Goal: Task Accomplishment & Management: Manage account settings

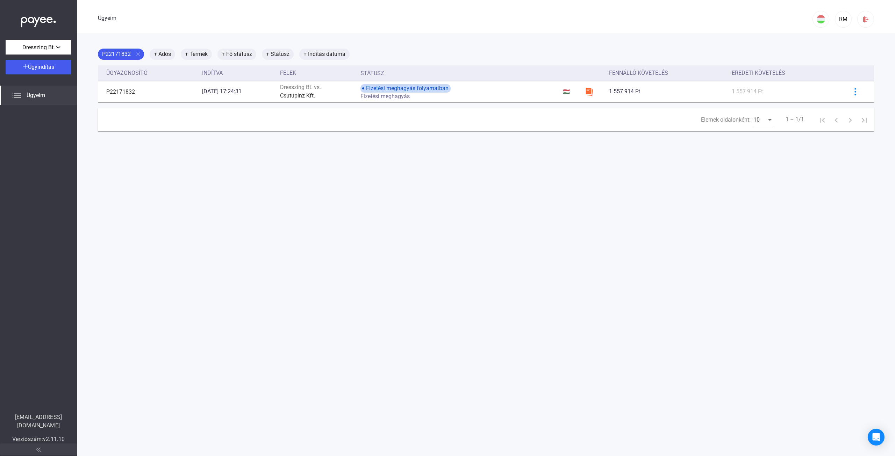
click at [768, 121] on div "Elemek oldalonként:" at bounding box center [769, 120] width 3 height 2
click at [746, 203] on div at bounding box center [447, 228] width 895 height 456
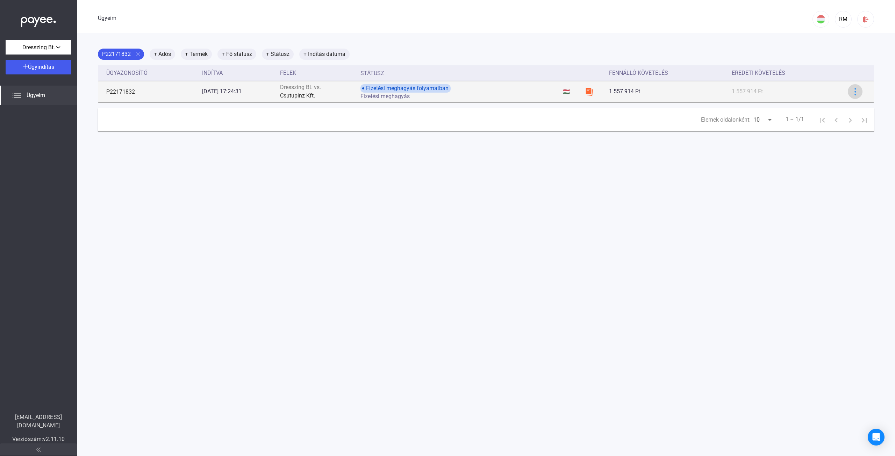
click at [851, 91] on img at bounding box center [854, 91] width 7 height 7
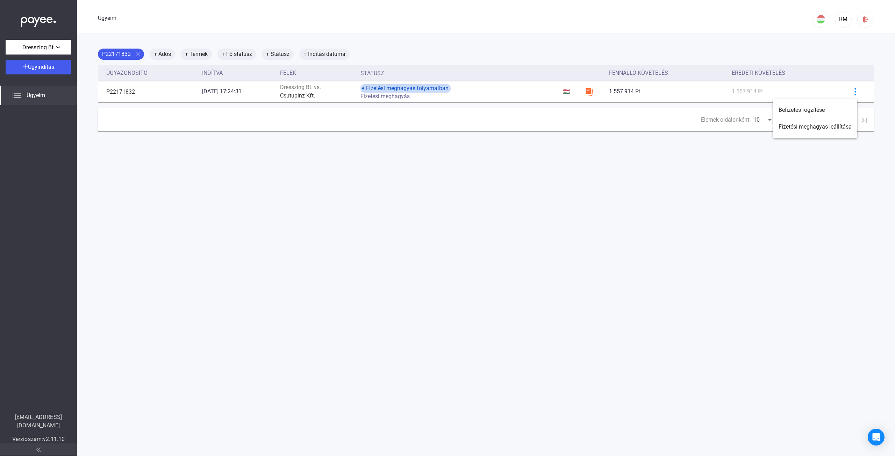
click at [693, 207] on div at bounding box center [447, 228] width 895 height 456
click at [238, 53] on font "+ Fő státusz" at bounding box center [237, 54] width 30 height 7
click at [278, 75] on button "Válasz..." at bounding box center [258, 75] width 70 height 15
click at [244, 125] on font "Lezárva" at bounding box center [239, 124] width 20 height 7
click at [262, 94] on font "Szűrés" at bounding box center [258, 93] width 17 height 7
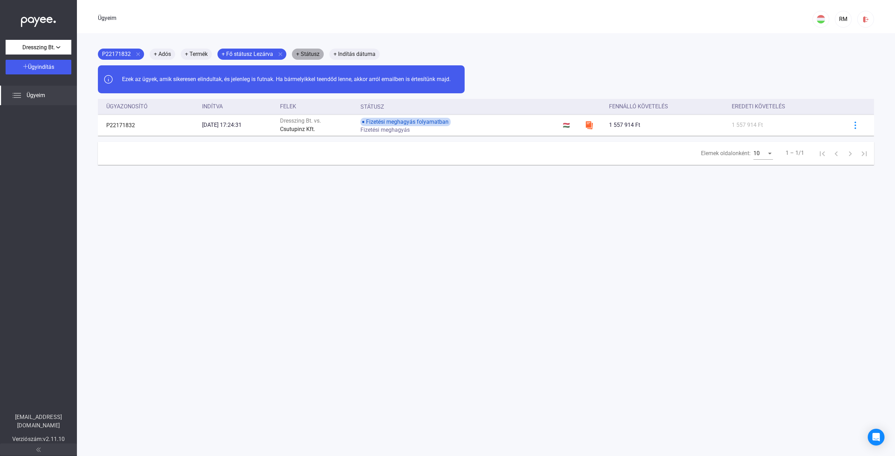
click at [307, 54] on font "+ Státusz" at bounding box center [307, 54] width 23 height 7
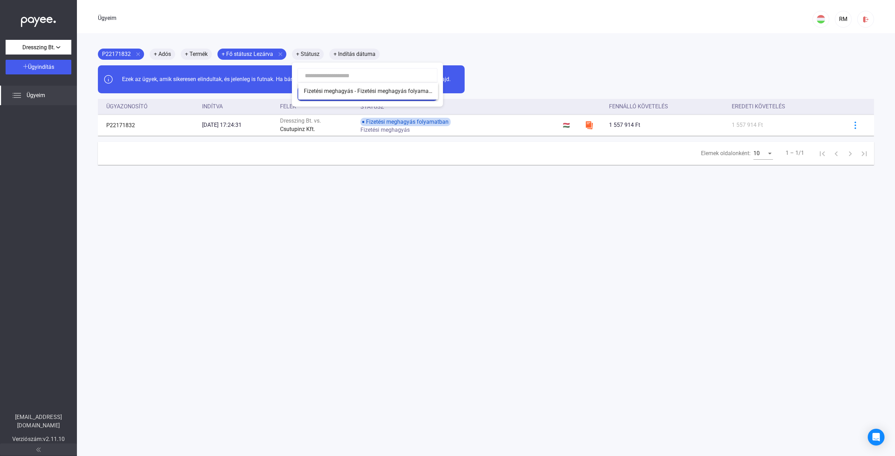
click at [240, 242] on div at bounding box center [447, 228] width 895 height 456
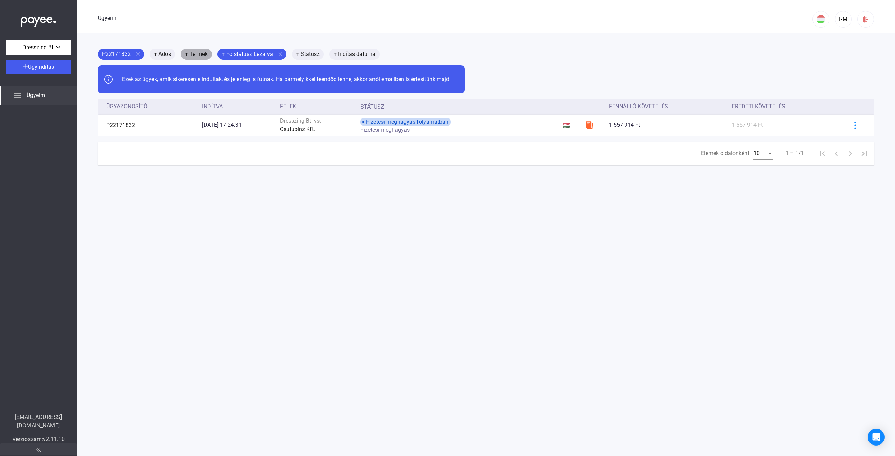
click at [190, 56] on font "+ Termék" at bounding box center [196, 54] width 23 height 7
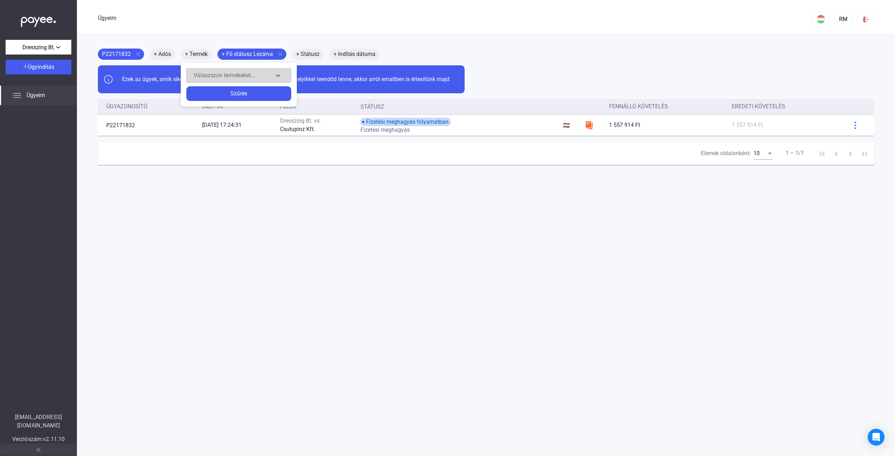
click at [273, 74] on div "Válaszszon termékeket..." at bounding box center [234, 75] width 80 height 8
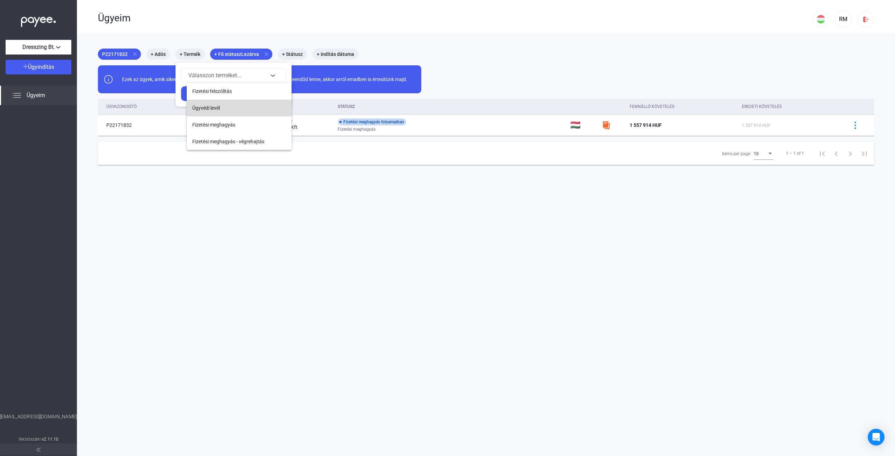
click at [207, 108] on span "Ügyvédi levél" at bounding box center [206, 108] width 28 height 8
click at [230, 90] on div "Szűrés" at bounding box center [233, 93] width 101 height 8
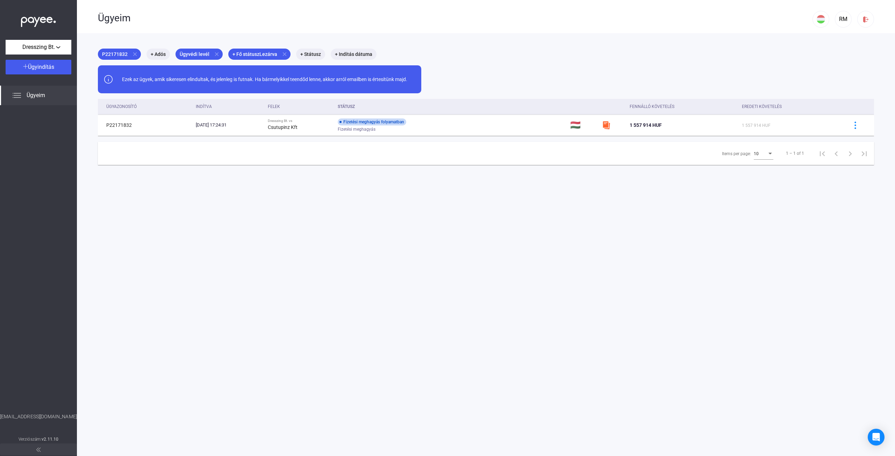
click at [32, 95] on span "Ügyeim" at bounding box center [36, 95] width 19 height 8
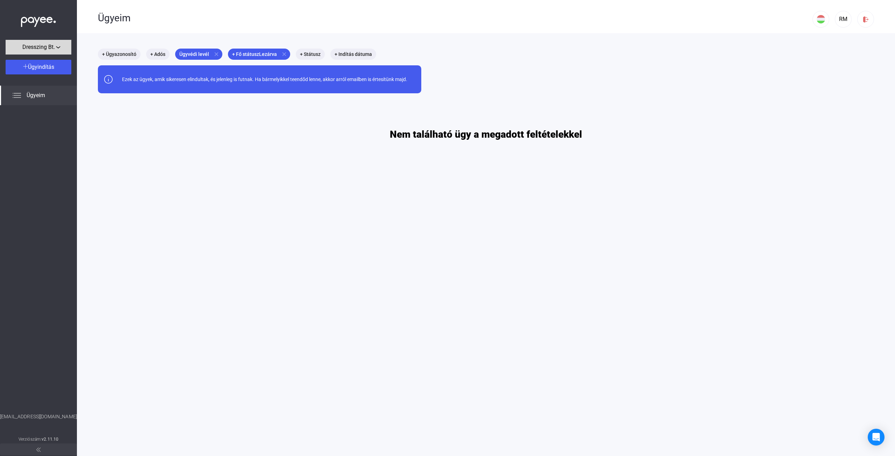
click at [49, 48] on span "Dresszing Bt." at bounding box center [38, 47] width 33 height 8
click at [41, 66] on button "Dresszing Bt." at bounding box center [41, 63] width 70 height 17
click at [248, 130] on div "+ Ügyazonosító + Adós Ügyvédi levél close + Fő státusz Lezárva close + Státusz …" at bounding box center [486, 95] width 776 height 92
click at [154, 54] on mat-chip "+ Adós" at bounding box center [157, 54] width 23 height 11
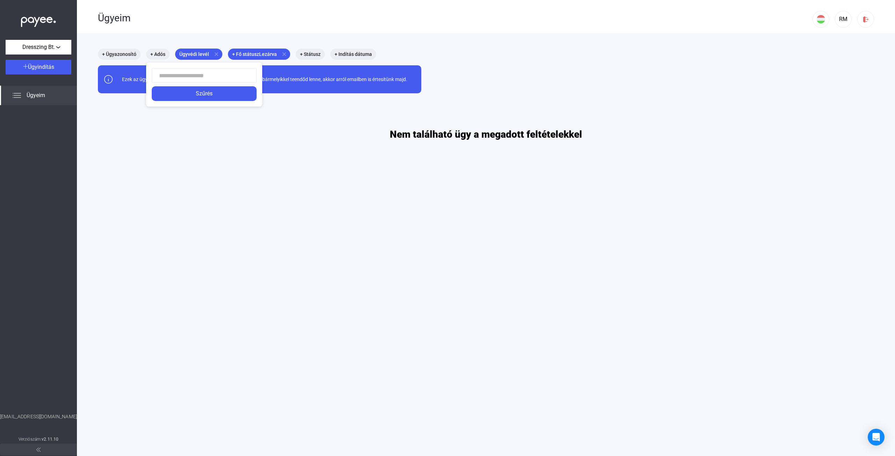
click at [123, 52] on div at bounding box center [447, 228] width 895 height 456
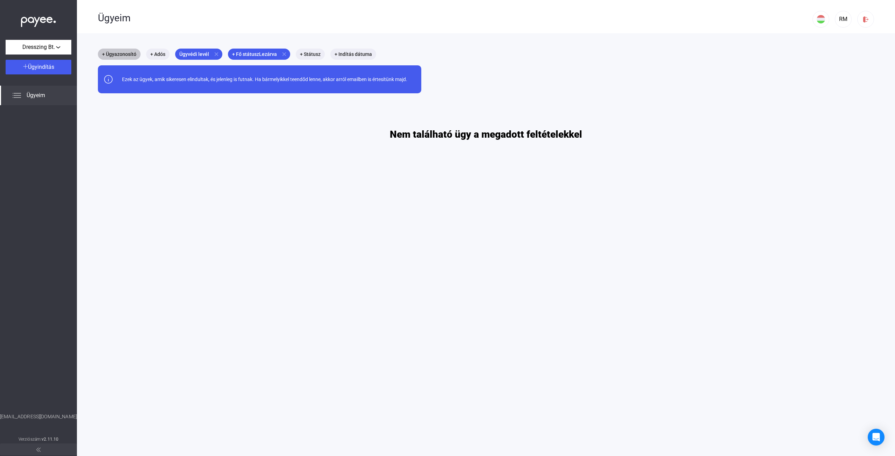
click at [123, 52] on mat-chip "+ Ügyazonosító" at bounding box center [119, 54] width 43 height 11
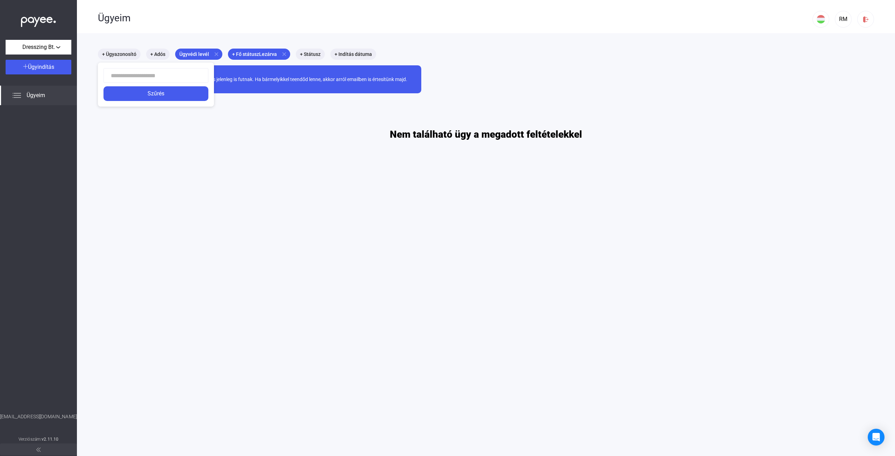
click at [353, 52] on div at bounding box center [447, 228] width 895 height 456
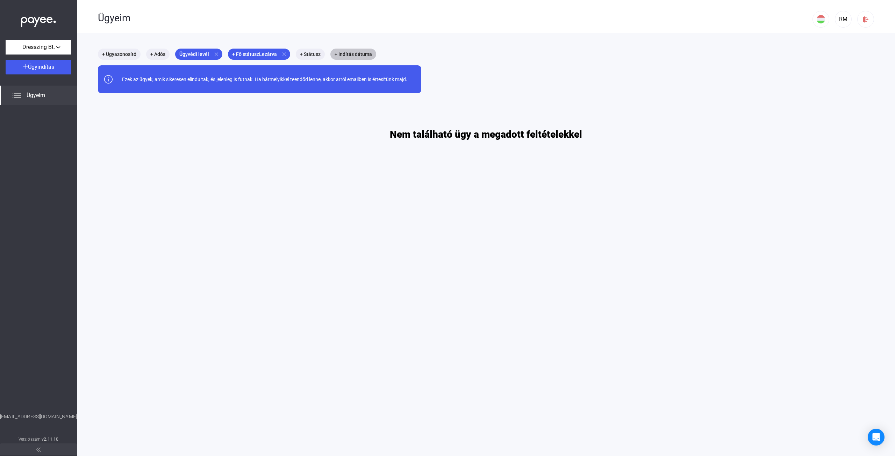
click at [352, 52] on mat-chip "+ Indítás dátuma" at bounding box center [353, 54] width 46 height 11
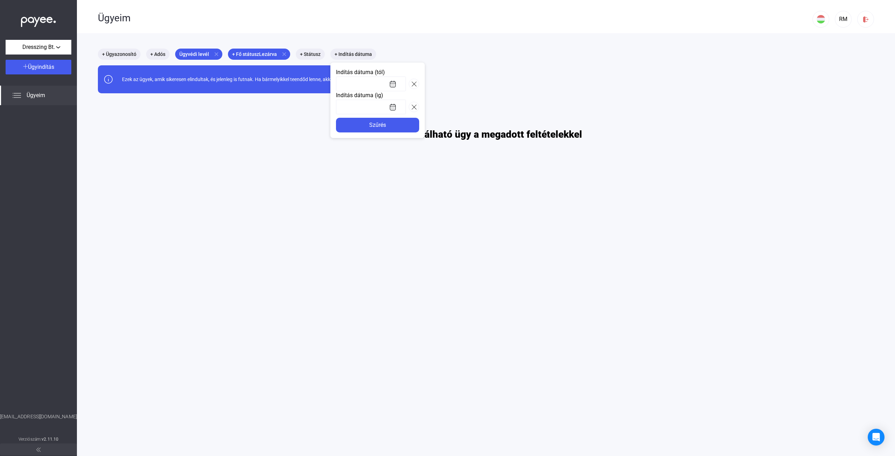
click at [222, 129] on div at bounding box center [447, 228] width 895 height 456
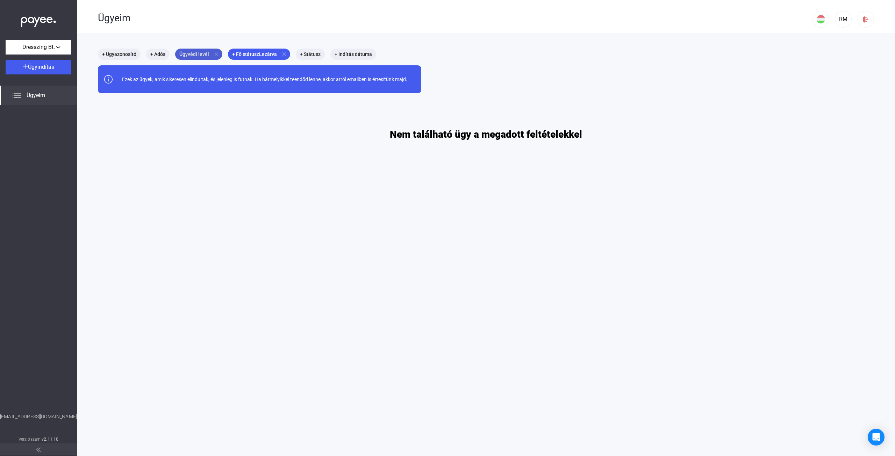
click at [213, 53] on mat-icon "close" at bounding box center [216, 54] width 6 height 6
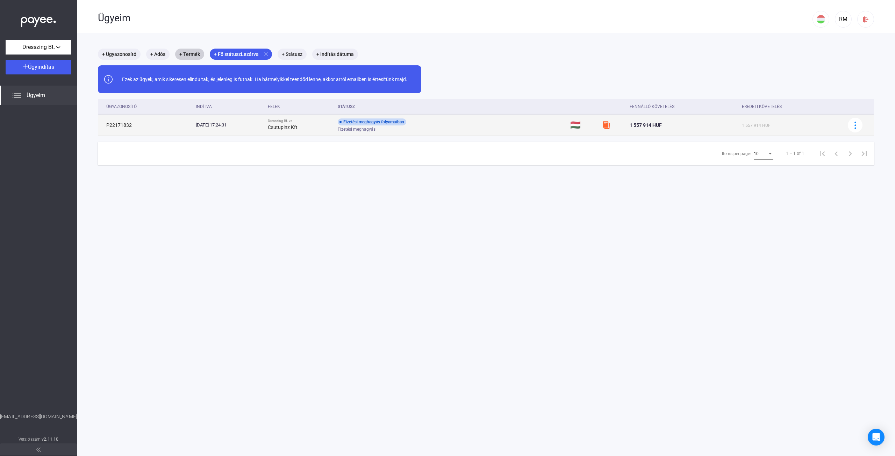
click at [297, 127] on strong "Csutupinz Kft" at bounding box center [283, 127] width 30 height 6
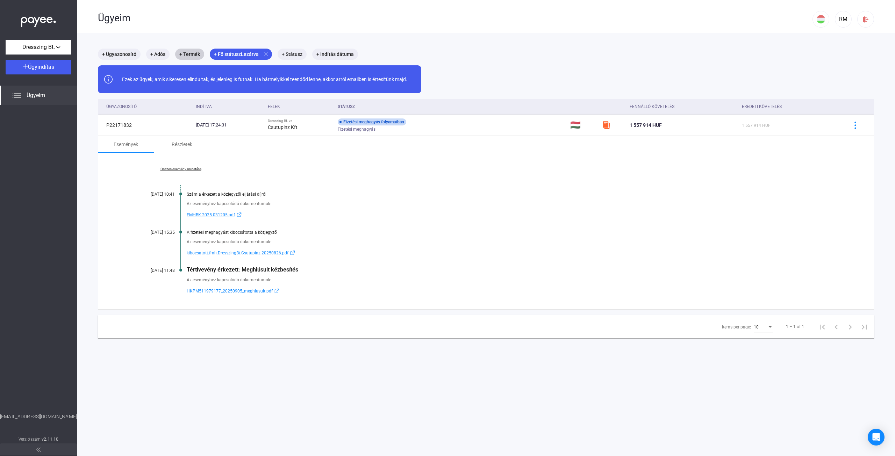
click at [222, 214] on span "FMHBK-2025-031205.pdf" at bounding box center [211, 215] width 48 height 8
click at [203, 253] on span "kibocsatott.fmh.DresszingBt.Csutupinz.20250826.pdf" at bounding box center [238, 253] width 102 height 8
click at [219, 291] on span "HKPM511979177_20250905_meghiusult.pdf" at bounding box center [230, 291] width 86 height 8
click at [158, 52] on mat-chip "+ Adós" at bounding box center [157, 54] width 23 height 11
click at [293, 53] on div at bounding box center [447, 228] width 895 height 456
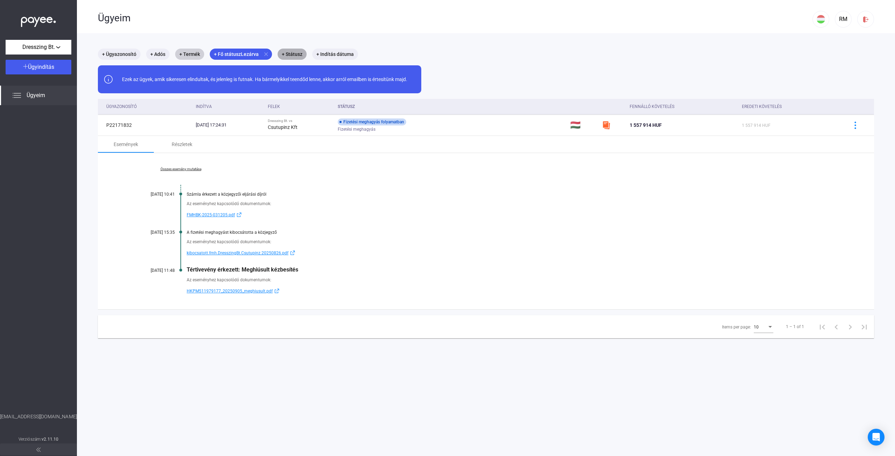
click at [293, 53] on mat-chip "+ Státusz" at bounding box center [292, 54] width 29 height 11
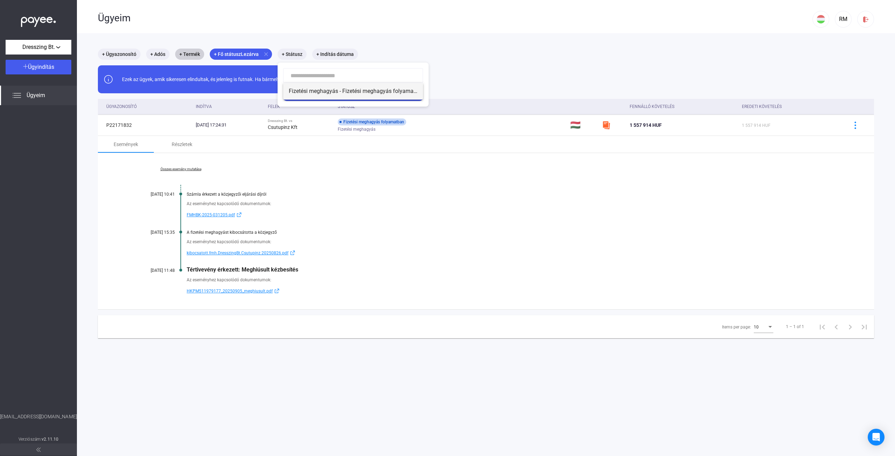
click at [373, 92] on span "Fizetési meghagyás - Fizetési meghagyás folyamatban" at bounding box center [353, 91] width 129 height 8
type input "**********"
click at [354, 94] on div "Szűrés" at bounding box center [353, 93] width 136 height 8
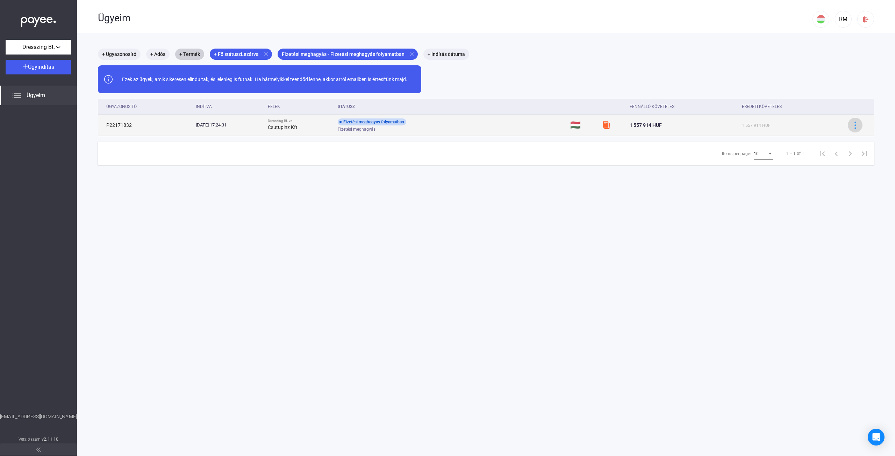
click at [851, 127] on img at bounding box center [854, 125] width 7 height 7
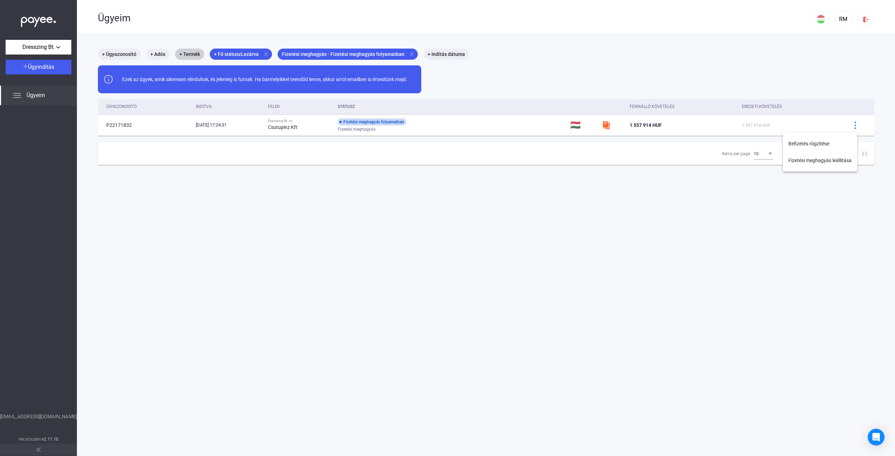
click at [798, 229] on div at bounding box center [447, 228] width 895 height 456
click at [127, 54] on mat-chip "+ Ügyazonosító" at bounding box center [119, 54] width 43 height 11
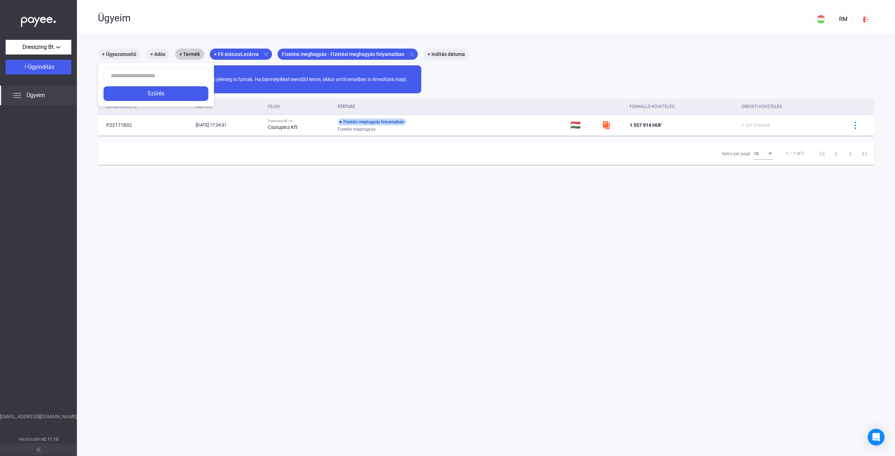
click at [31, 97] on div at bounding box center [447, 228] width 895 height 456
click at [358, 229] on main "+ Ügyazonosító + Adós + Termék + Fő státusz Lezárva close Fizetési meghagyás - …" at bounding box center [486, 261] width 818 height 456
click at [357, 229] on main "+ Ügyazonosító + Adós + Termék + Fő státusz Lezárva close Fizetési meghagyás - …" at bounding box center [486, 261] width 818 height 456
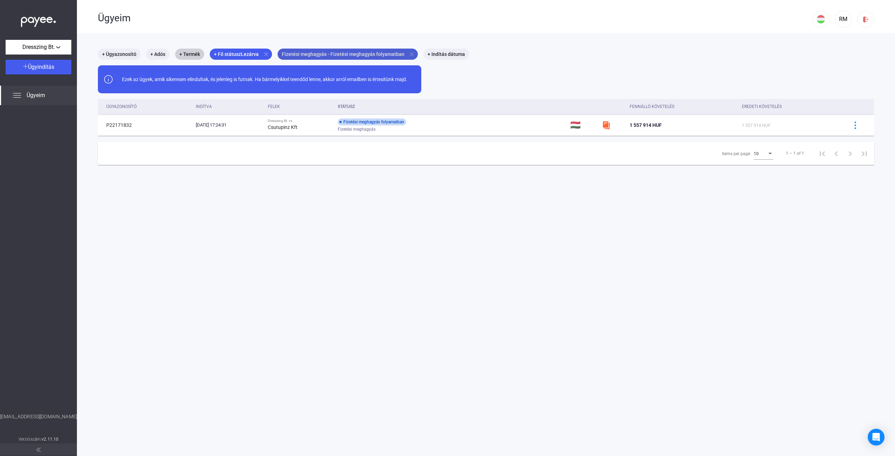
click at [409, 55] on mat-icon "close" at bounding box center [412, 54] width 6 height 6
click at [191, 55] on mat-chip "+ Termék" at bounding box center [189, 54] width 29 height 11
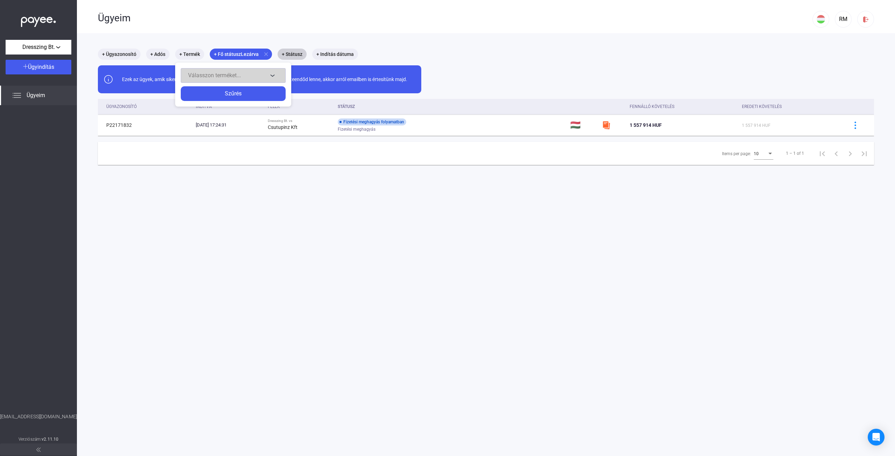
click at [214, 75] on span "Válasszon terméket..." at bounding box center [214, 75] width 53 height 7
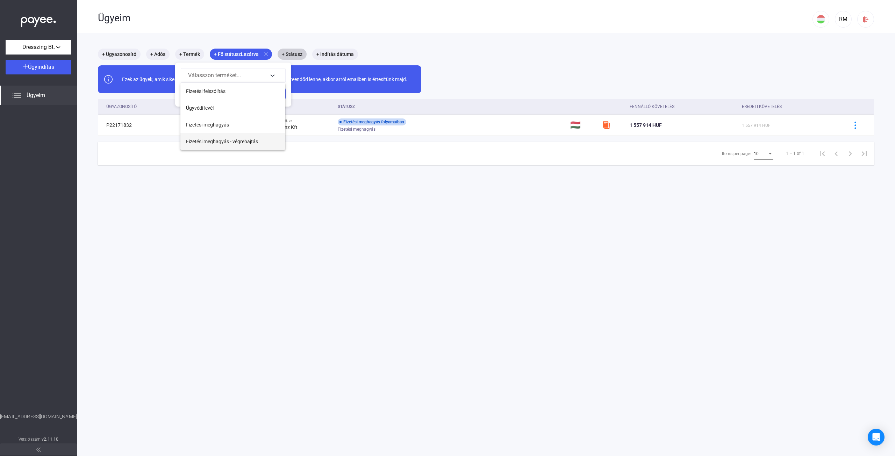
click at [225, 140] on span "Fizetési meghagyás - végrehajtás" at bounding box center [222, 141] width 72 height 8
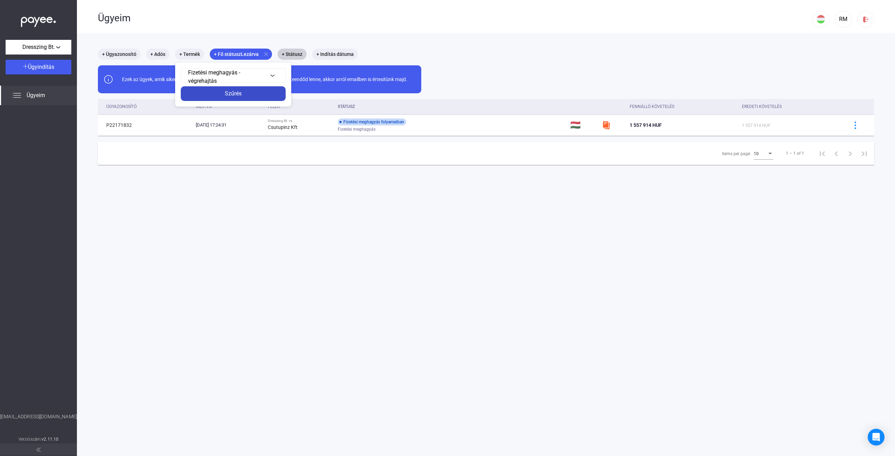
click at [227, 95] on div "Szűrés" at bounding box center [233, 93] width 101 height 8
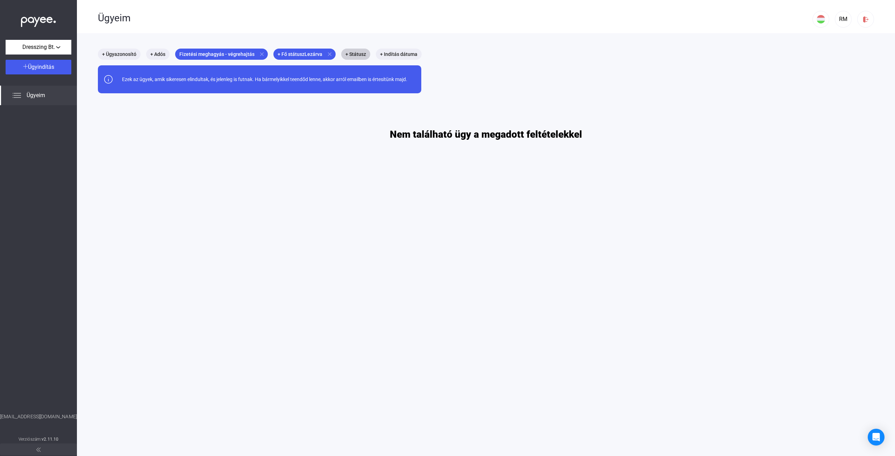
drag, startPoint x: 268, startPoint y: 151, endPoint x: 258, endPoint y: 124, distance: 28.8
click at [267, 149] on main "+ Ügyazonosító + Adós Fizetési meghagyás - végrehajtás close + Fő státusz Lezár…" at bounding box center [486, 261] width 818 height 456
click at [259, 53] on mat-icon "close" at bounding box center [262, 54] width 6 height 6
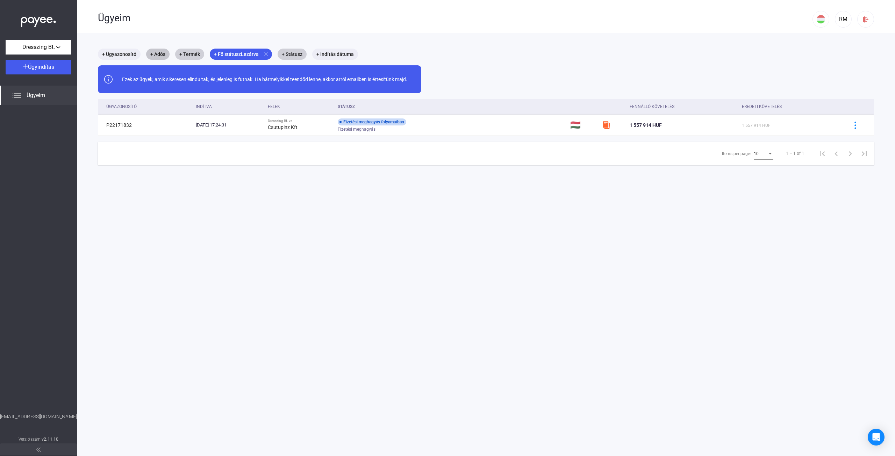
click at [160, 53] on mat-chip "+ Adós" at bounding box center [157, 54] width 23 height 11
click at [146, 186] on div at bounding box center [447, 228] width 895 height 456
